Goal: Check status: Check status

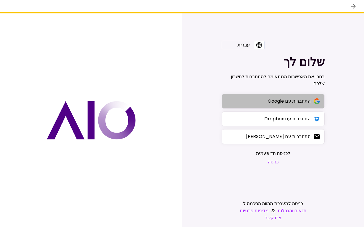
click at [268, 105] on div "התחברות עם Google" at bounding box center [289, 101] width 43 height 7
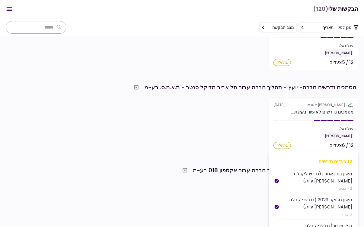
scroll to position [386, 0]
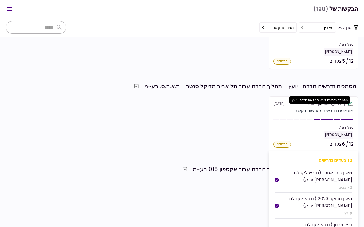
click at [308, 115] on section "אלטשולר שחם אשראי 4 Sep מסמכים נדרשים לאישור בקשת... נשלח אל: תום יפת 12 / 6 צע…" at bounding box center [313, 125] width 90 height 56
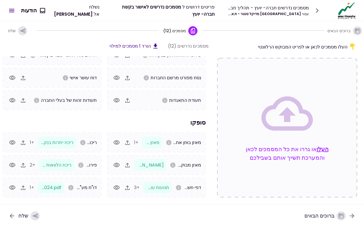
scroll to position [26, 0]
click at [15, 165] on icon "button" at bounding box center [12, 165] width 7 height 7
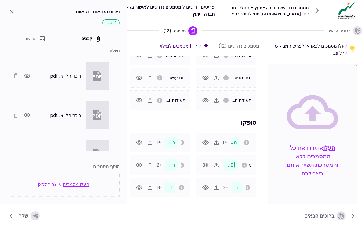
scroll to position [0, 0]
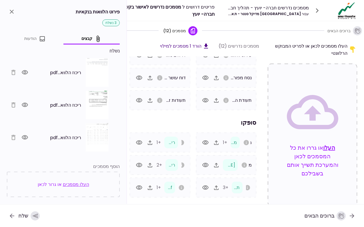
click at [26, 135] on icon "button" at bounding box center [24, 137] width 7 height 7
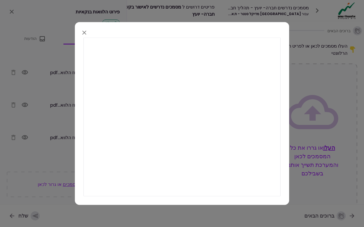
click at [64, 119] on div at bounding box center [182, 113] width 364 height 227
click at [63, 76] on div at bounding box center [182, 113] width 364 height 227
click at [83, 33] on icon "button" at bounding box center [84, 32] width 7 height 7
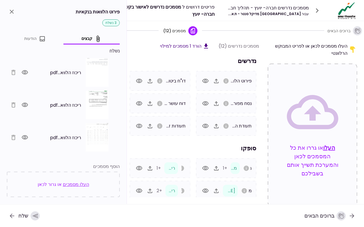
scroll to position [0, 0]
click at [11, 13] on icon "close" at bounding box center [12, 12] width 4 height 4
